Goal: Task Accomplishment & Management: Use online tool/utility

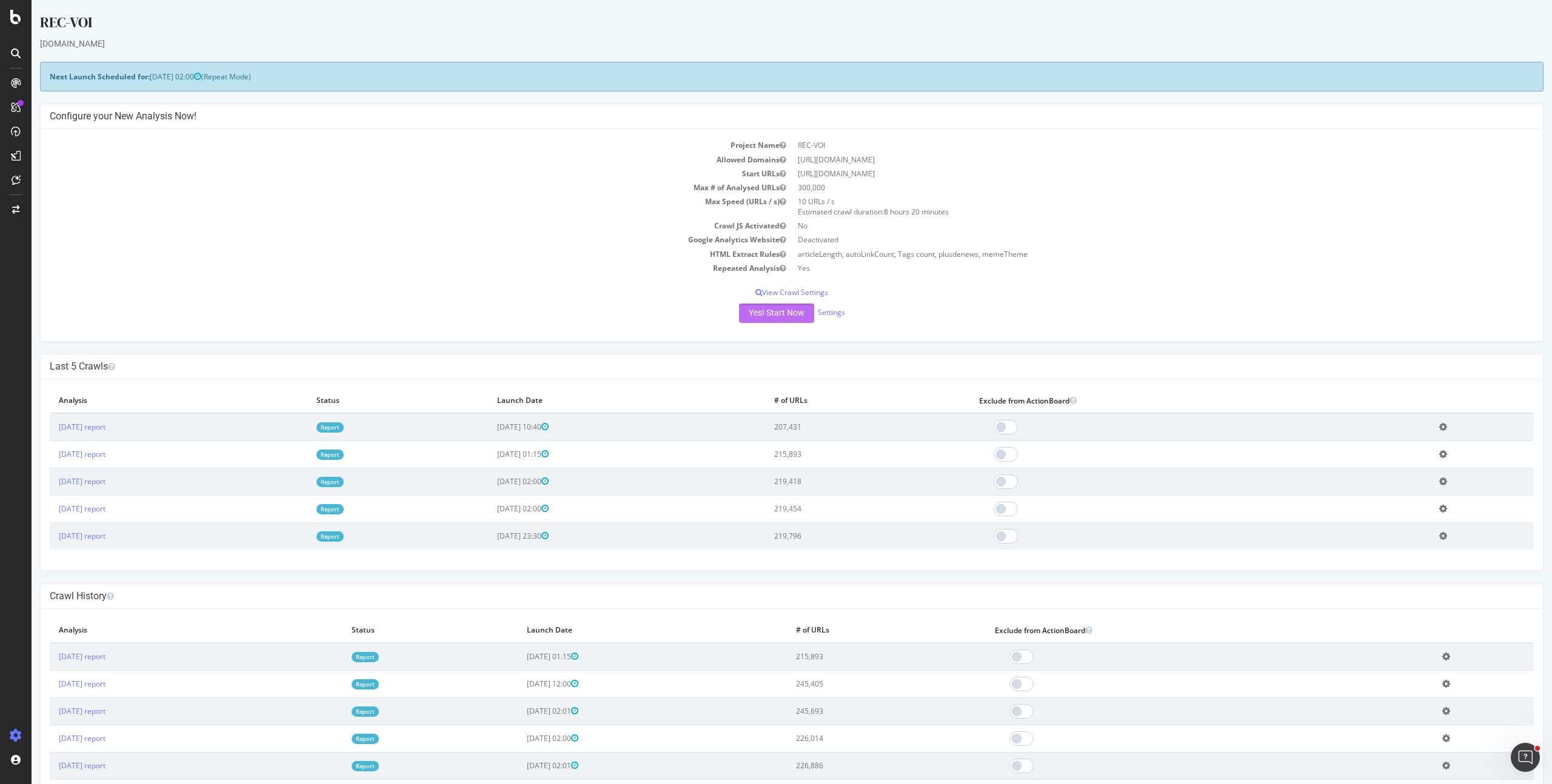
click at [750, 323] on button "Yes! Start Now" at bounding box center [776, 313] width 75 height 19
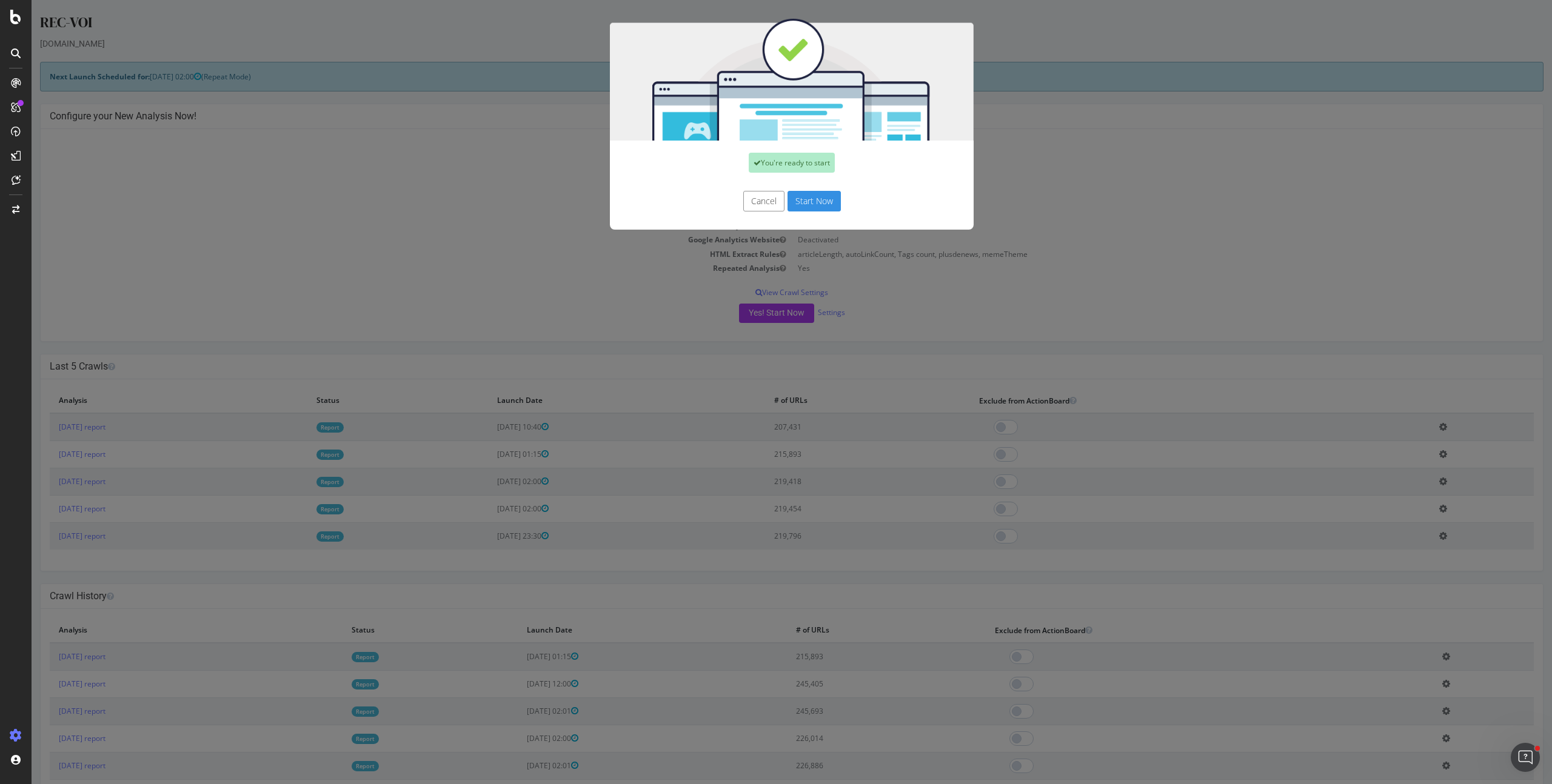
click at [820, 205] on button "Start Now" at bounding box center [814, 201] width 54 height 20
